Goal: Task Accomplishment & Management: Manage account settings

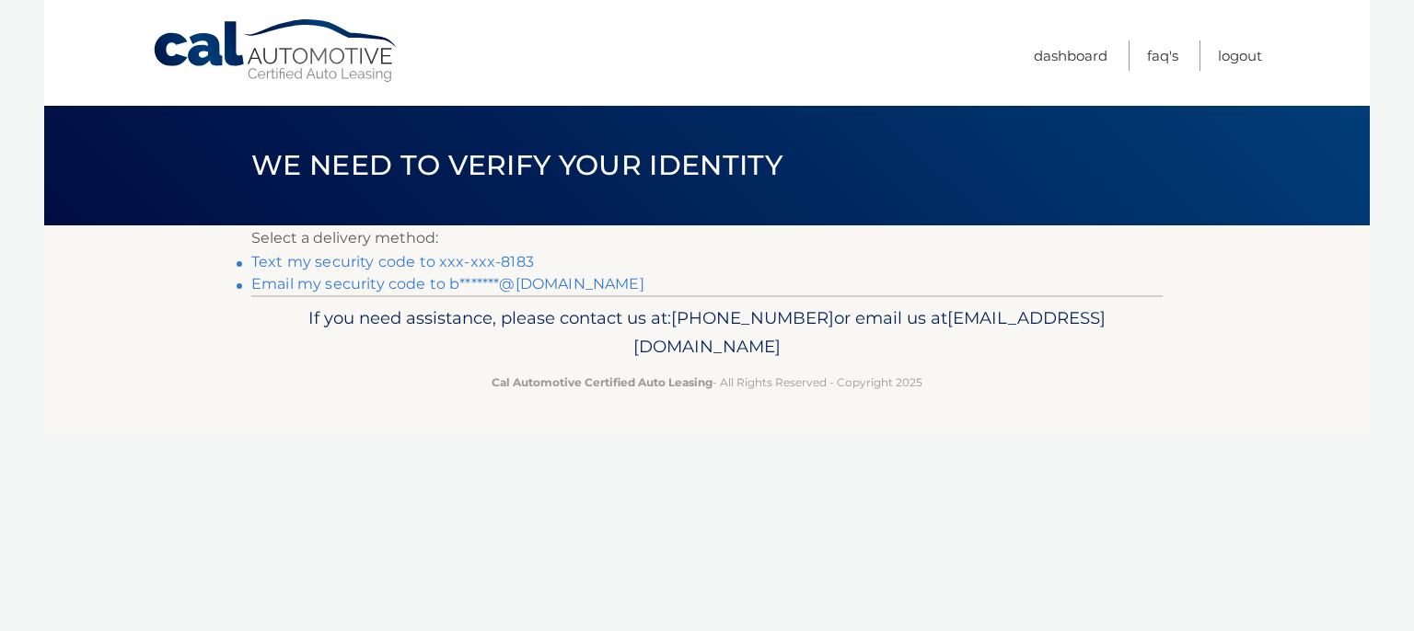
click at [354, 262] on link "Text my security code to xxx-xxx-8183" at bounding box center [392, 261] width 283 height 17
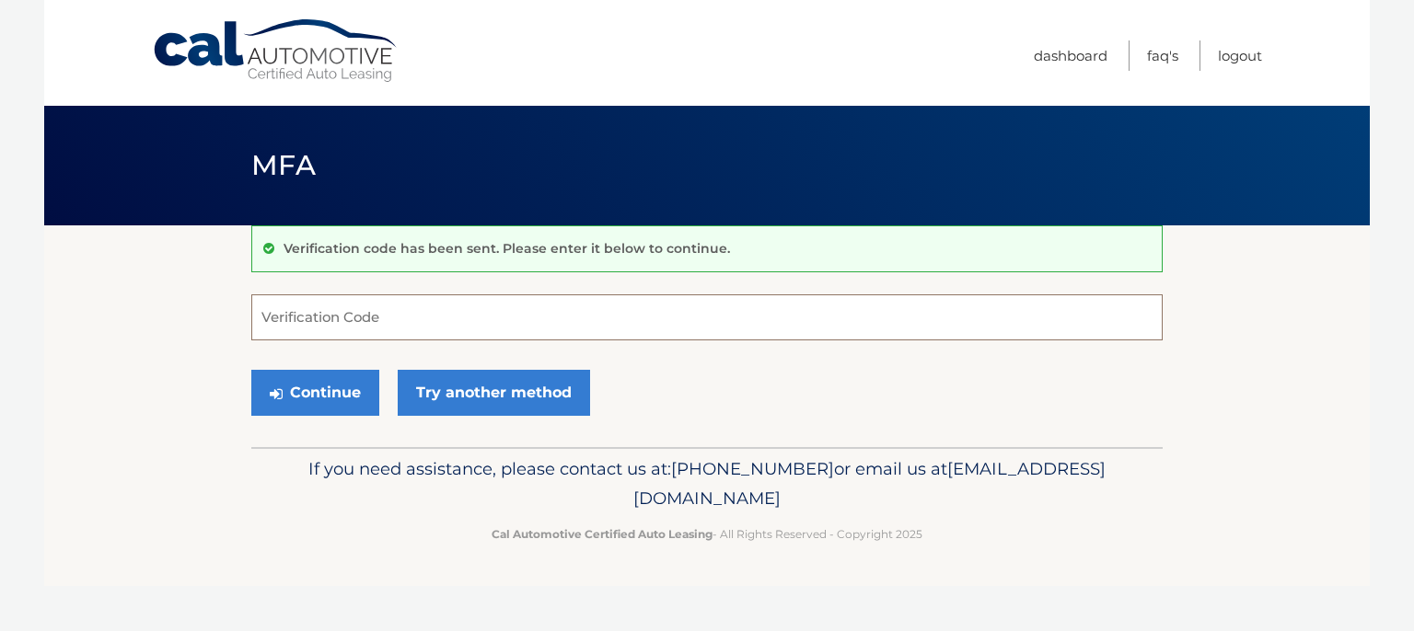
click at [453, 318] on input "Verification Code" at bounding box center [706, 318] width 911 height 46
type input "980819"
click at [299, 384] on button "Continue" at bounding box center [315, 393] width 128 height 46
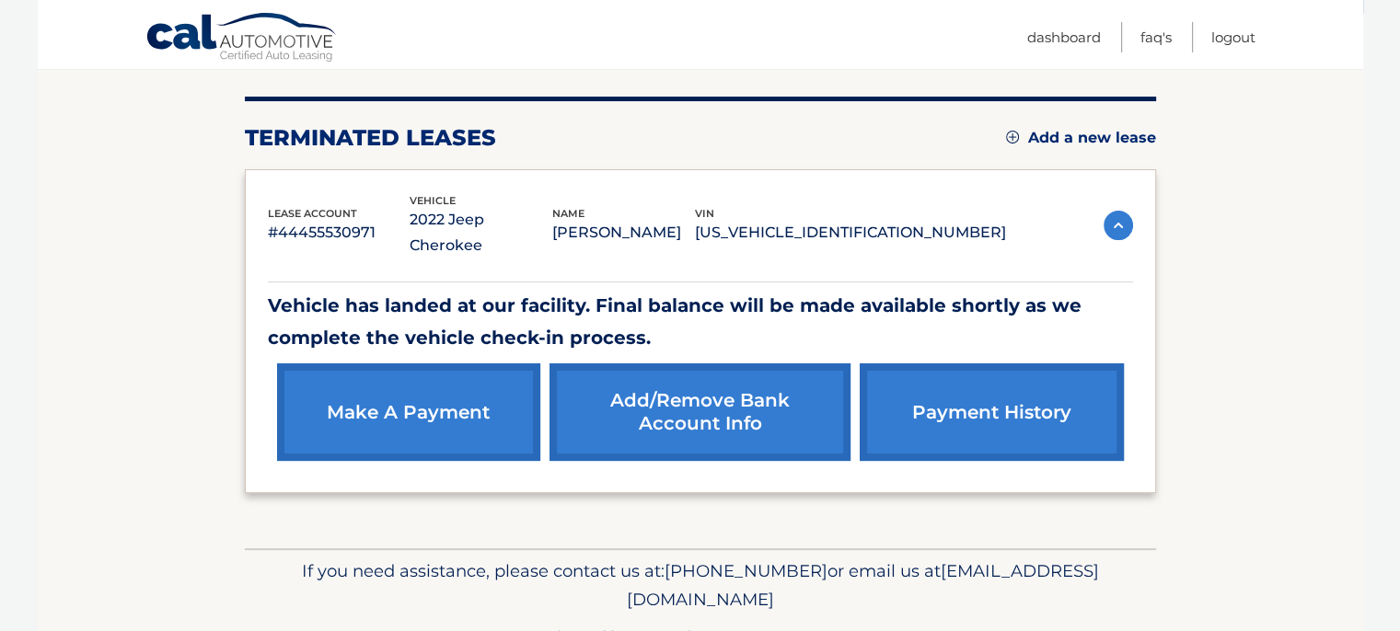
scroll to position [240, 0]
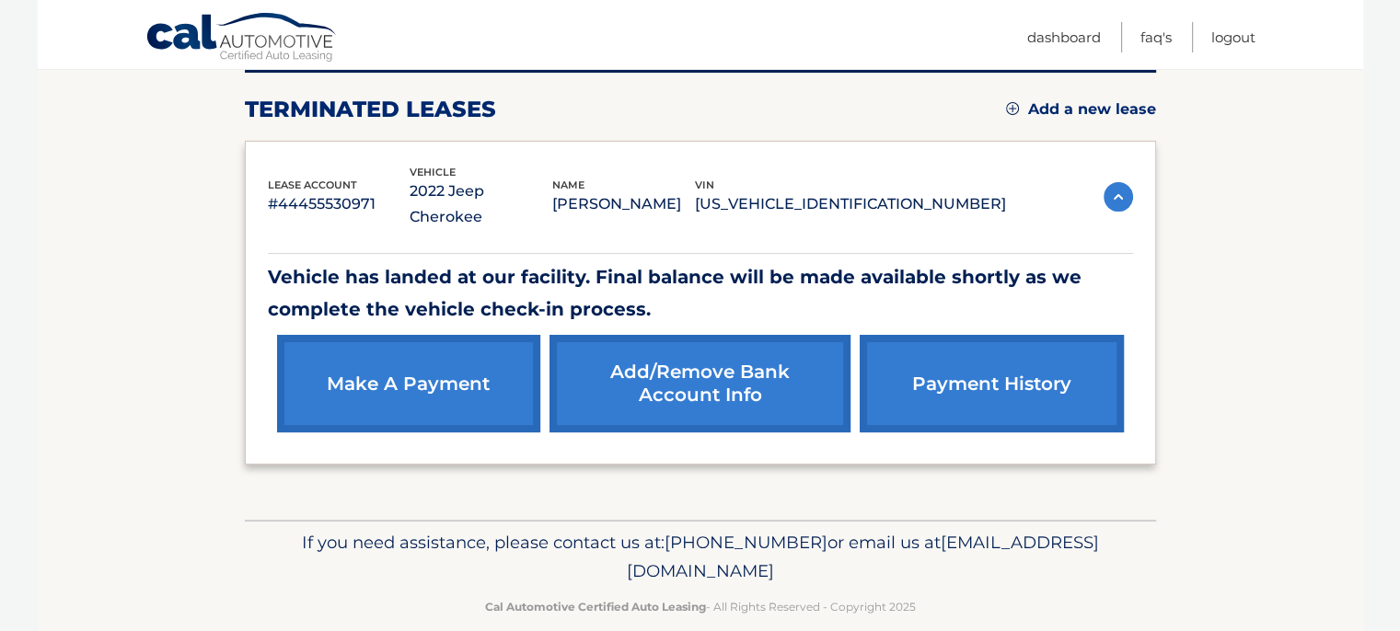
click at [386, 363] on link "make a payment" at bounding box center [408, 384] width 263 height 98
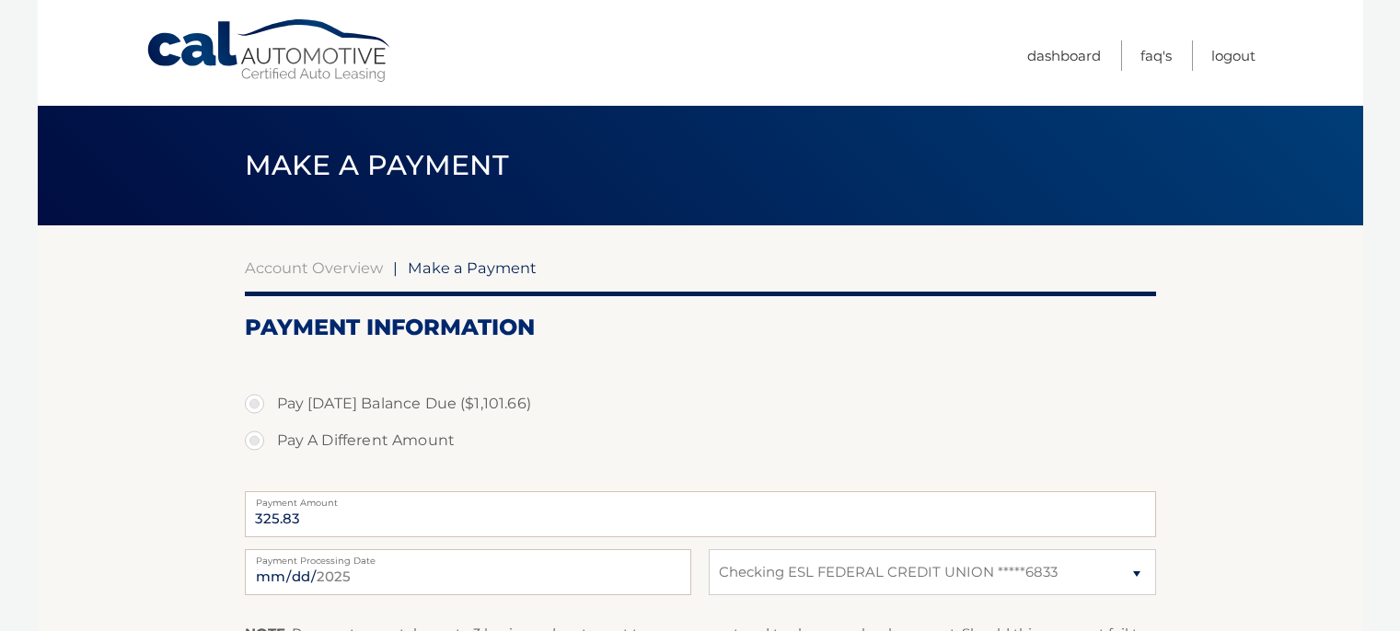
select select "MmE4MjE3YjYtNjgyNS00OWQ4LTlkNDMtNTlmMDFmZGMxYTI0"
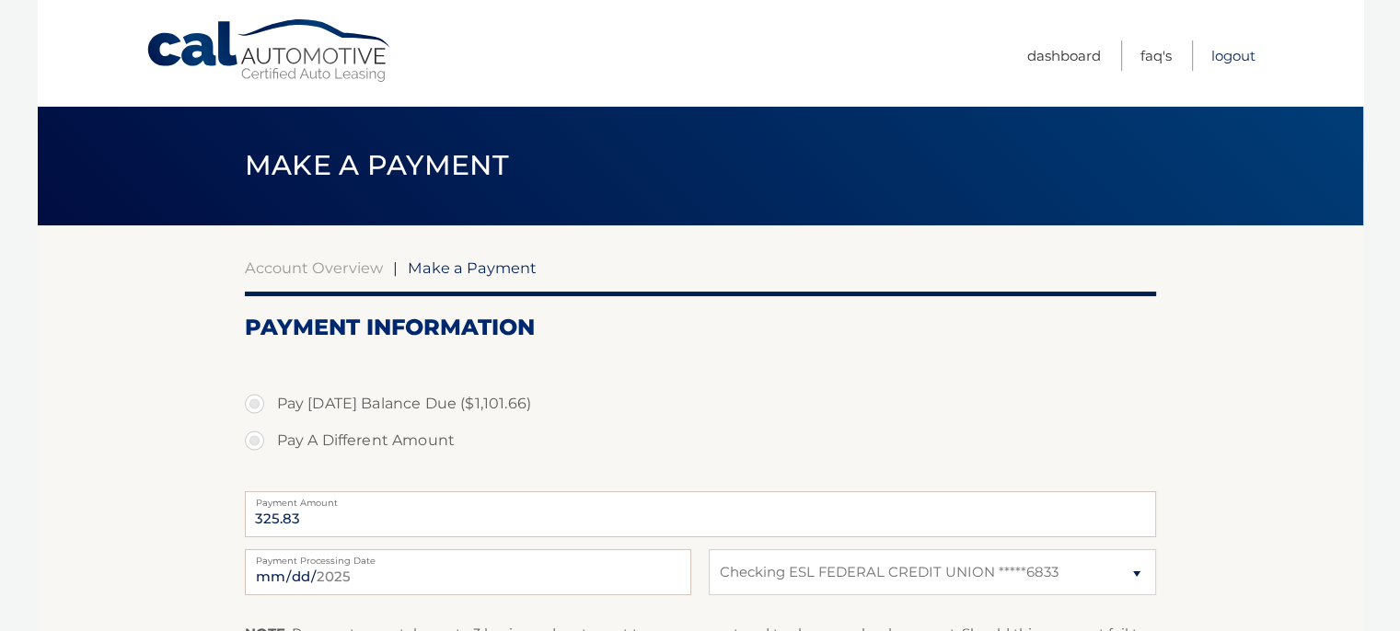
click at [1225, 59] on link "Logout" at bounding box center [1233, 56] width 44 height 30
